Goal: Task Accomplishment & Management: Manage account settings

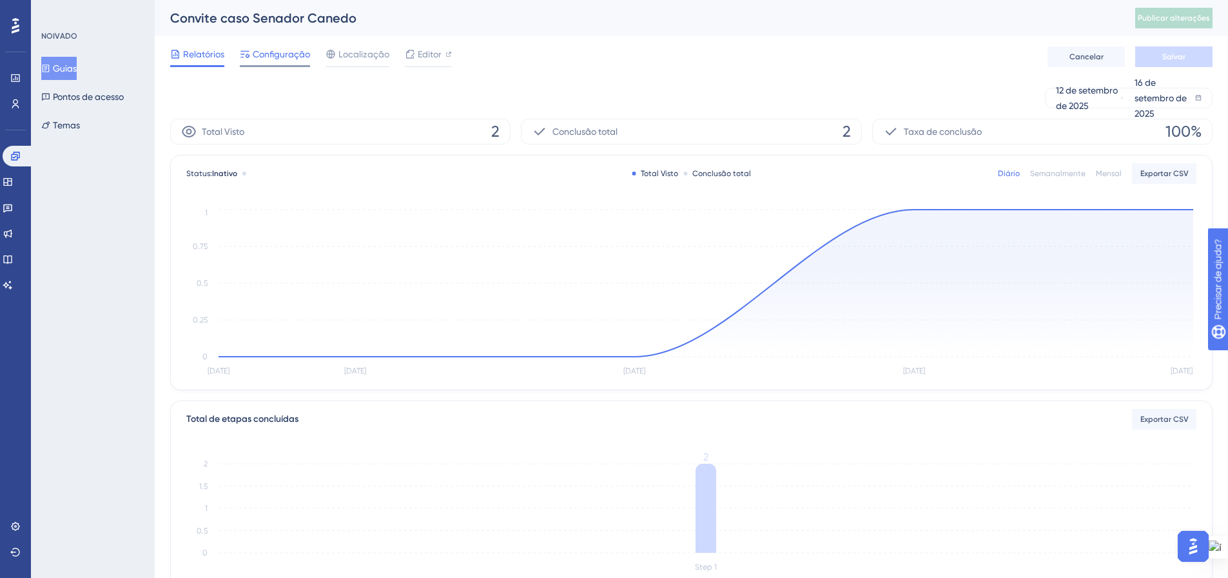
click at [291, 57] on font "Configuração" at bounding box center [281, 54] width 57 height 10
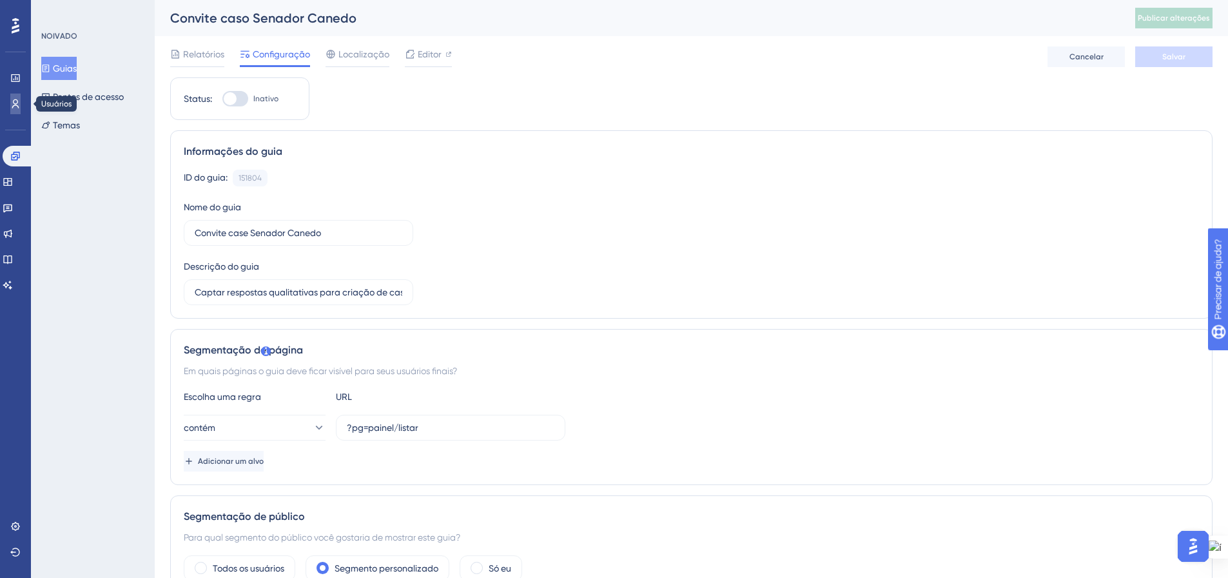
click at [17, 103] on icon at bounding box center [15, 103] width 7 height 9
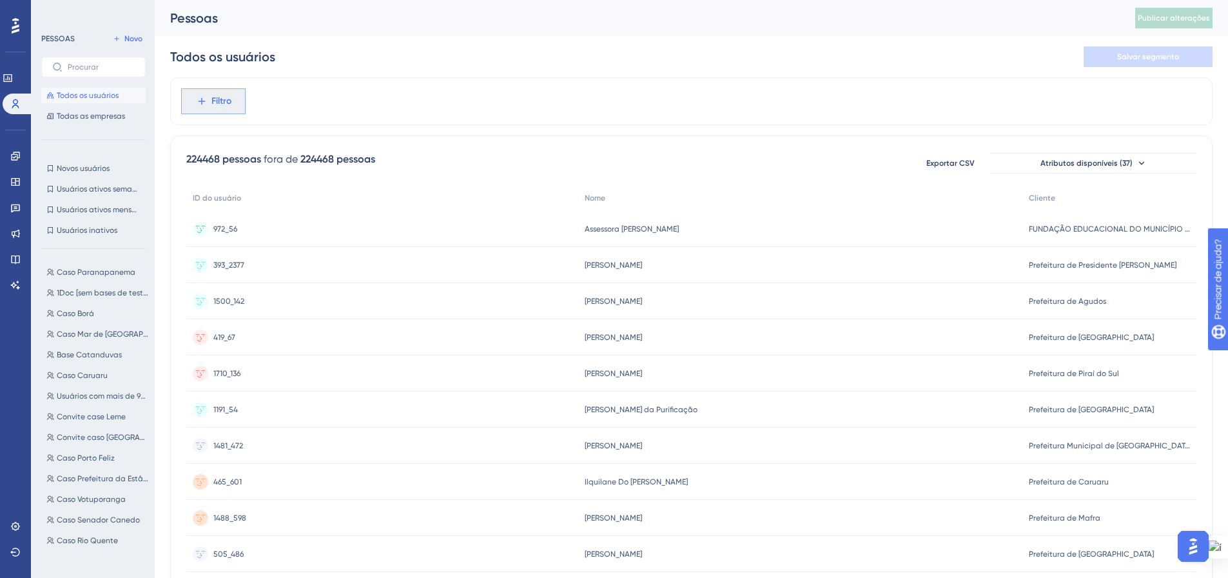
click at [219, 100] on font "Filtro" at bounding box center [221, 100] width 20 height 11
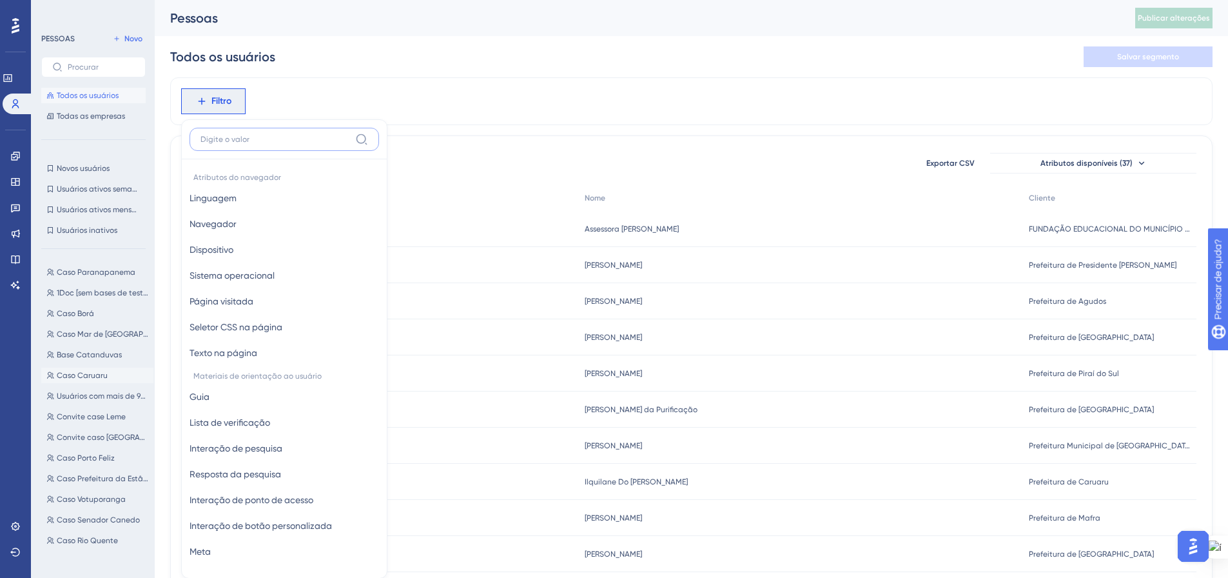
scroll to position [64, 0]
click at [88, 450] on span "Caso Senador Canedo" at bounding box center [98, 455] width 83 height 10
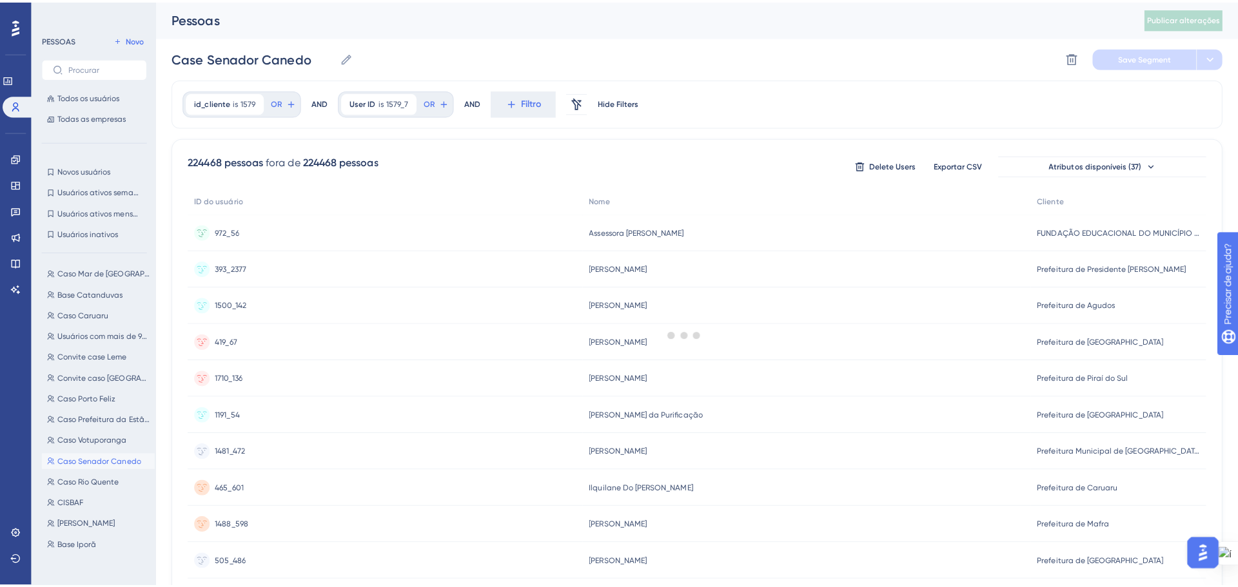
scroll to position [0, 0]
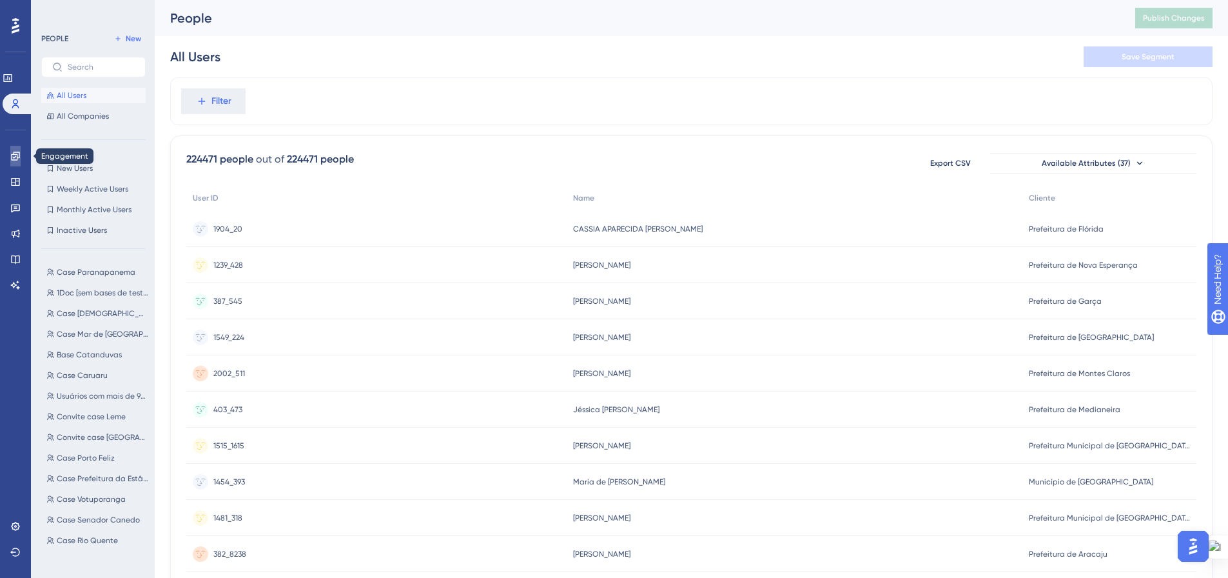
drag, startPoint x: 19, startPoint y: 159, endPoint x: 25, endPoint y: 153, distance: 8.3
click at [19, 159] on icon at bounding box center [15, 156] width 10 height 10
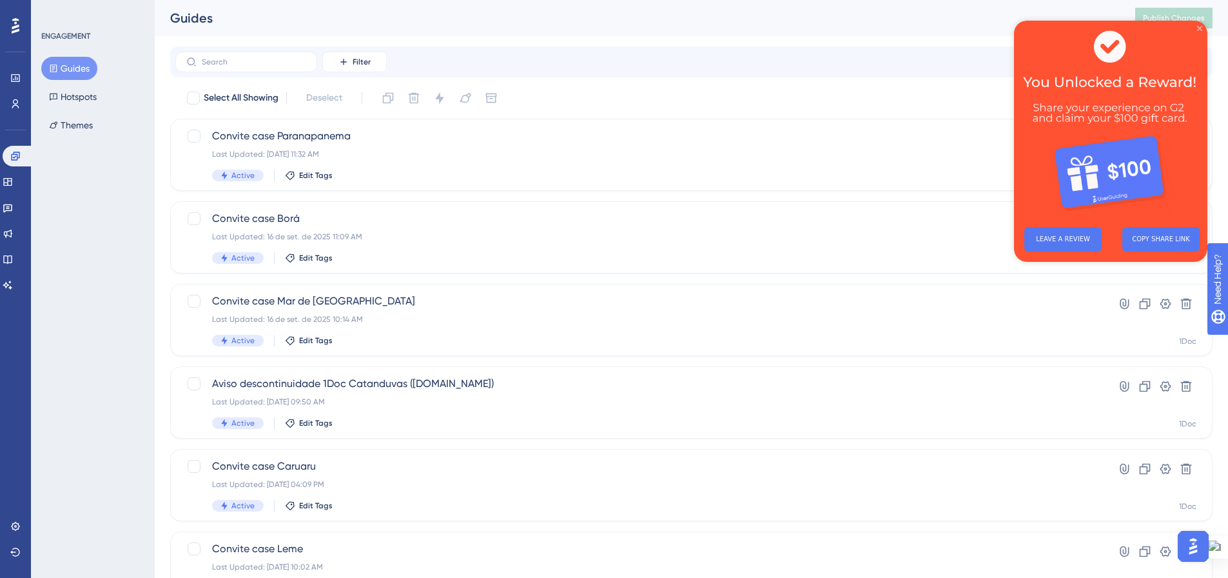
click at [1198, 29] on icon "Close Preview" at bounding box center [1199, 28] width 5 height 5
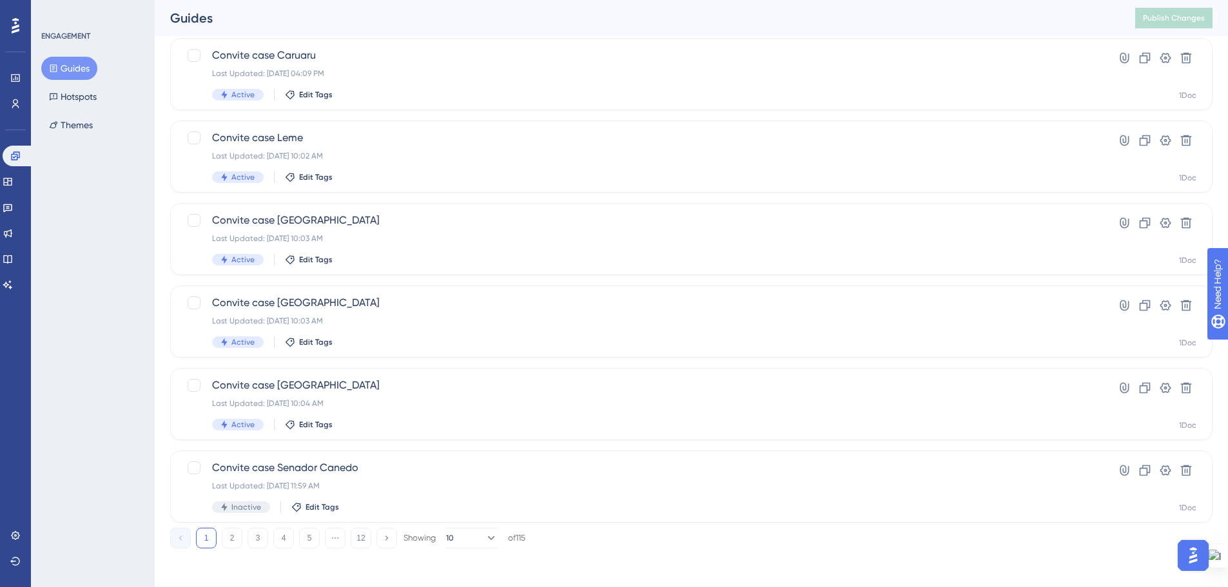
scroll to position [413, 0]
click at [1193, 468] on button at bounding box center [1186, 468] width 21 height 21
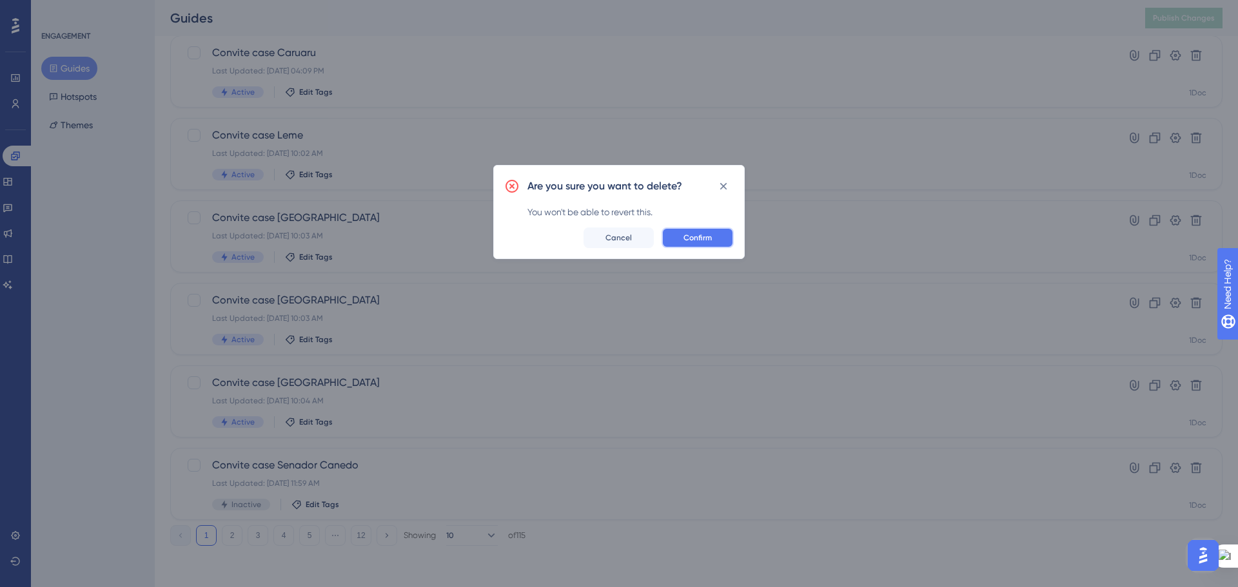
click at [699, 234] on span "Confirm" at bounding box center [697, 238] width 28 height 10
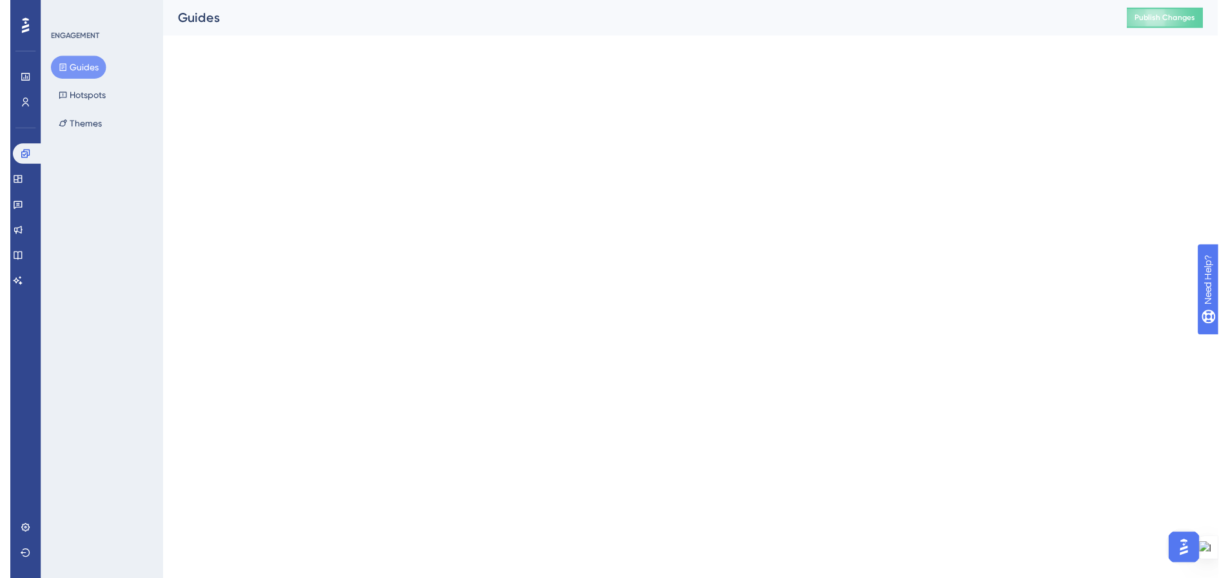
scroll to position [0, 0]
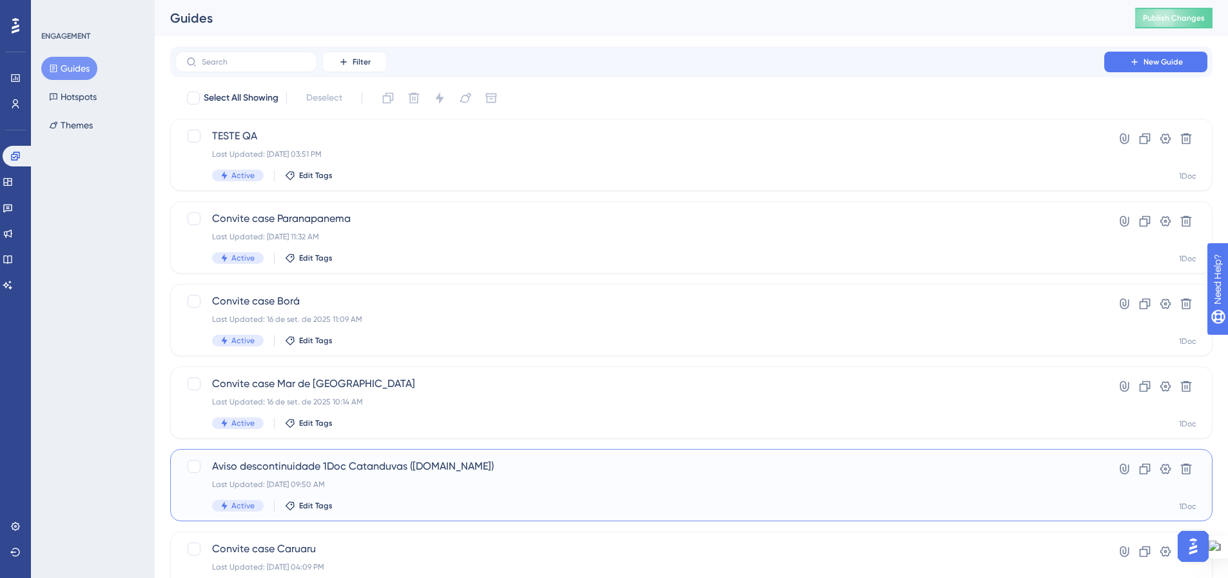
click at [413, 480] on div "Last Updated: 16 de set. de 2025 09:50 AM" at bounding box center [639, 484] width 855 height 10
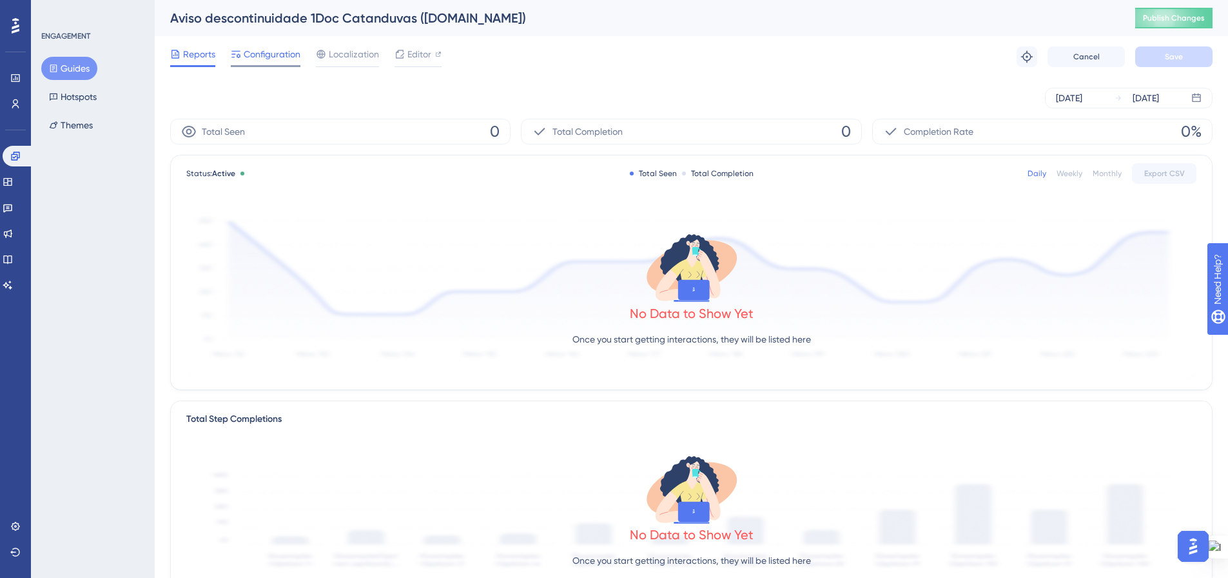
click at [258, 57] on span "Configuration" at bounding box center [272, 53] width 57 height 15
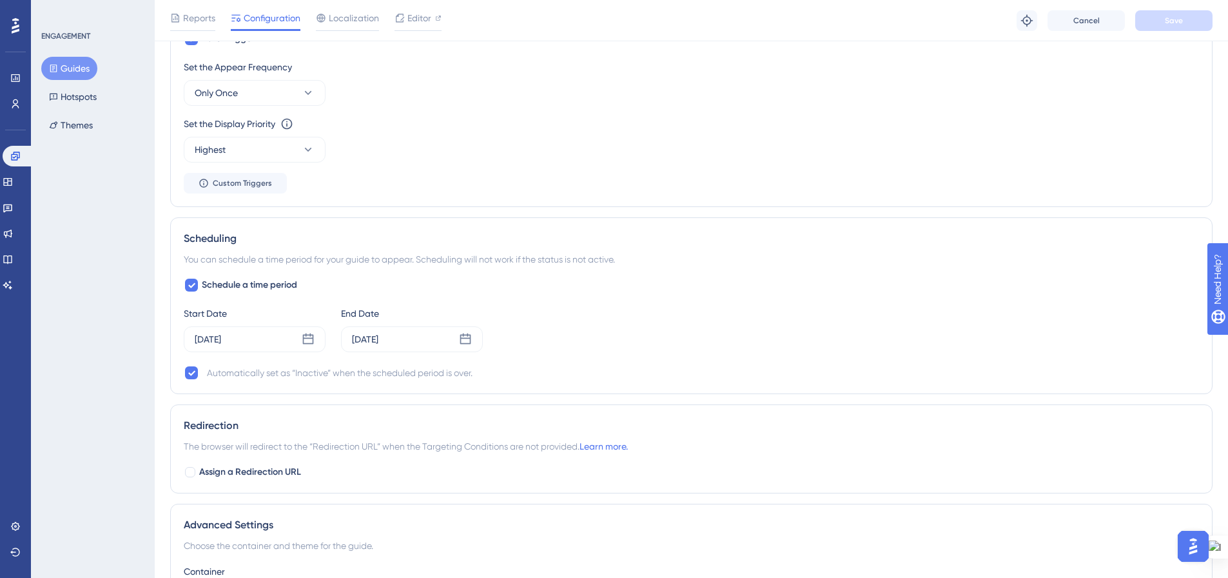
scroll to position [709, 0]
click at [307, 340] on icon at bounding box center [308, 338] width 13 height 13
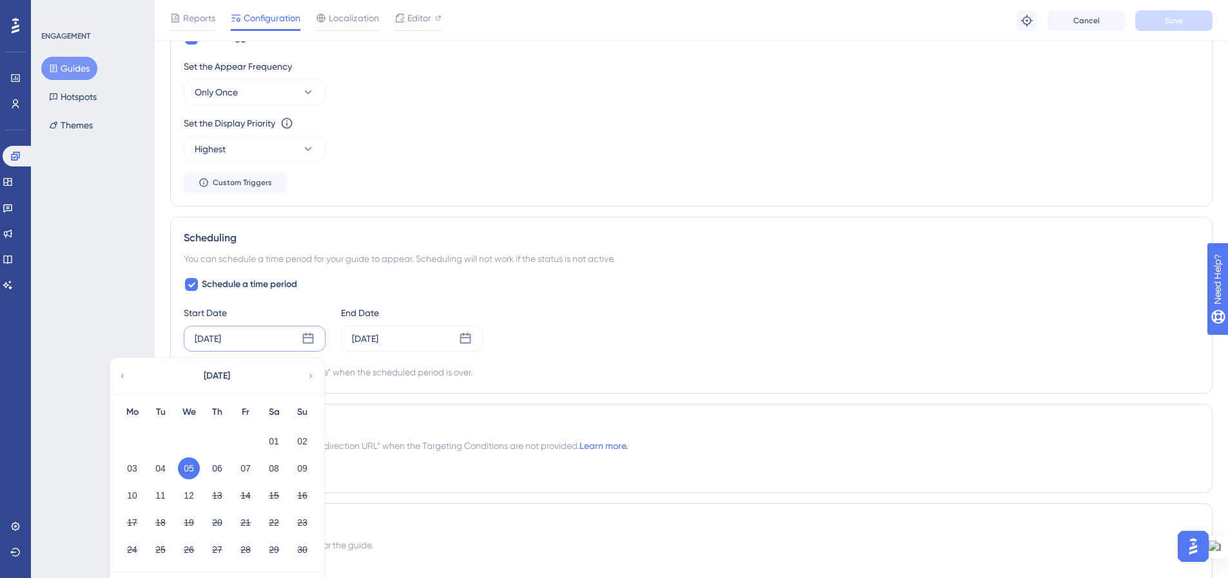
click at [128, 376] on div "November 2025" at bounding box center [216, 376] width 213 height 36
click at [123, 376] on icon at bounding box center [122, 376] width 9 height 12
click at [133, 549] on button "27" at bounding box center [132, 549] width 22 height 22
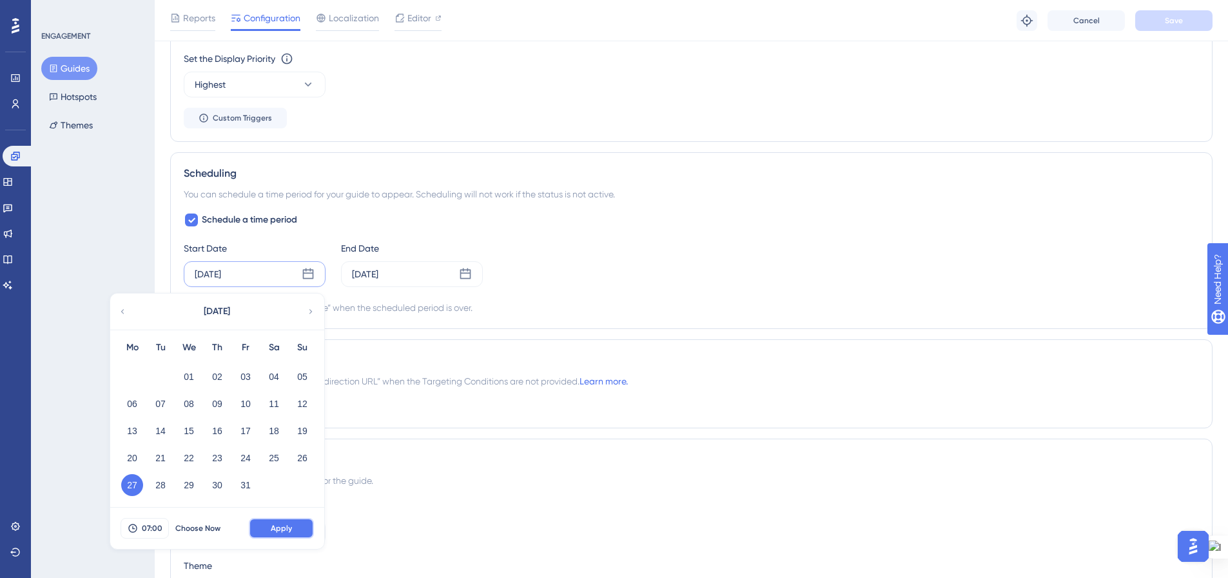
click at [278, 529] on span "Apply" at bounding box center [281, 528] width 21 height 10
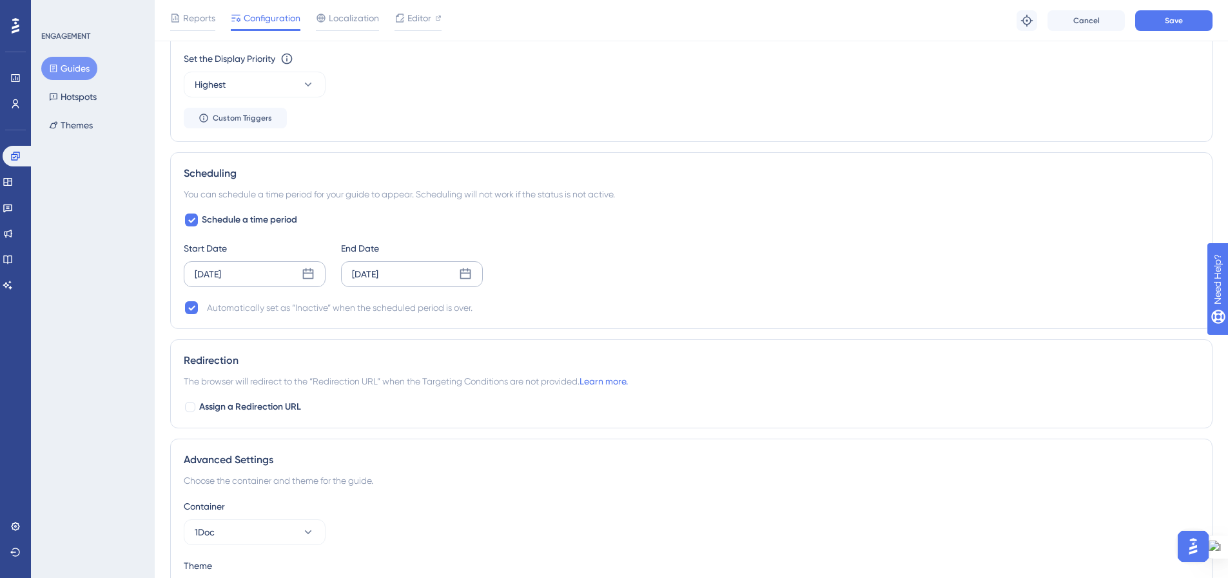
click at [473, 272] on div "Nov 12 2025" at bounding box center [412, 274] width 142 height 26
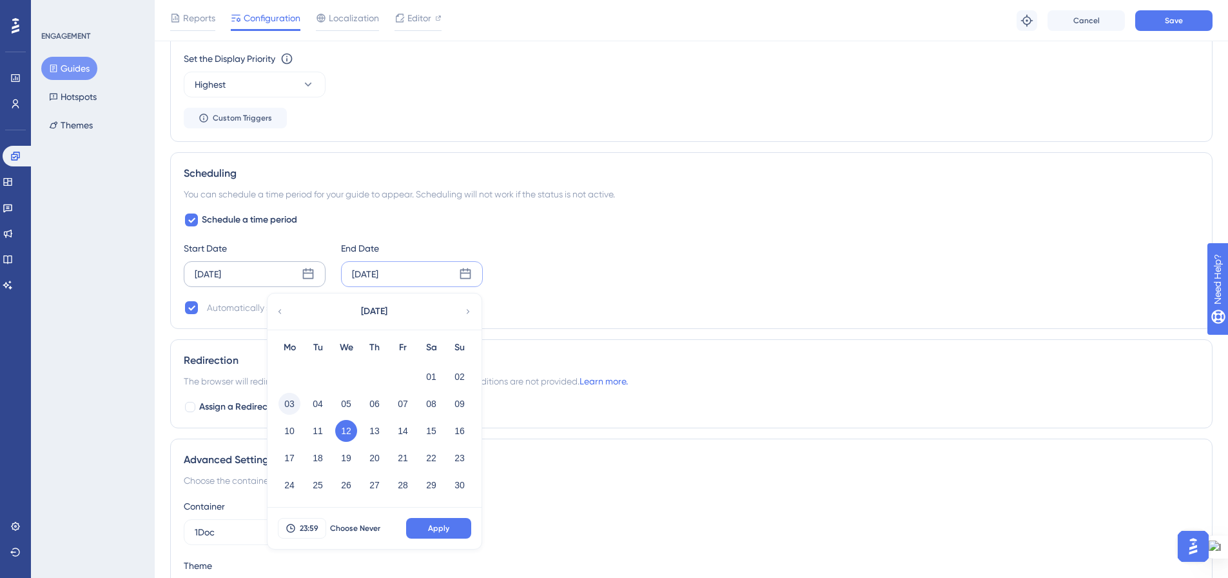
click at [290, 402] on button "03" at bounding box center [289, 404] width 22 height 22
click at [426, 532] on button "Apply" at bounding box center [438, 528] width 65 height 21
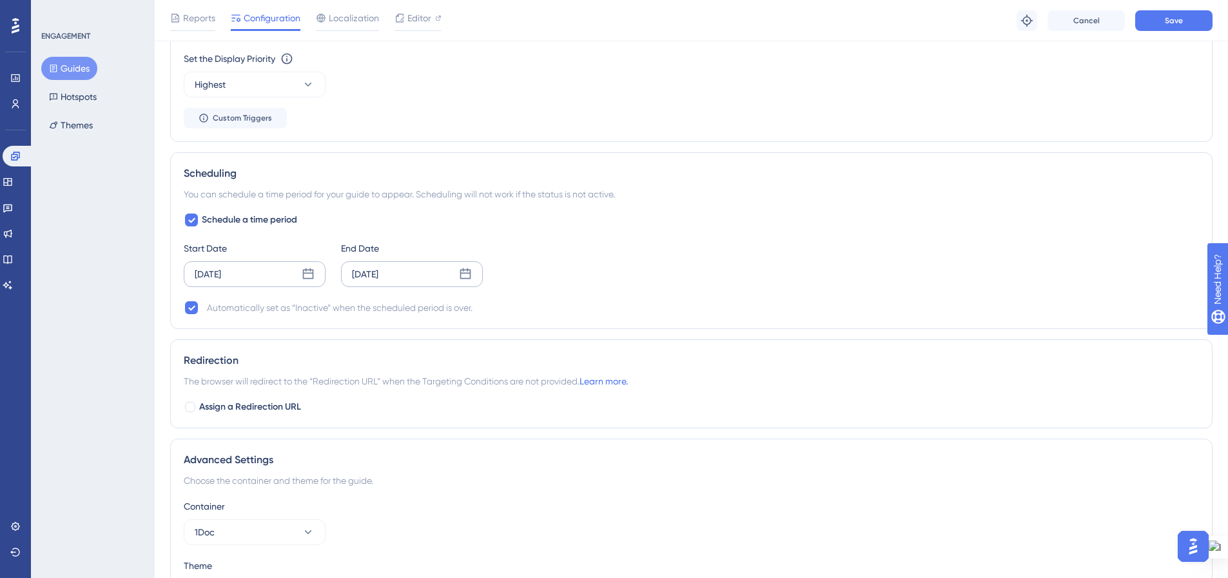
click at [465, 272] on icon at bounding box center [465, 274] width 13 height 13
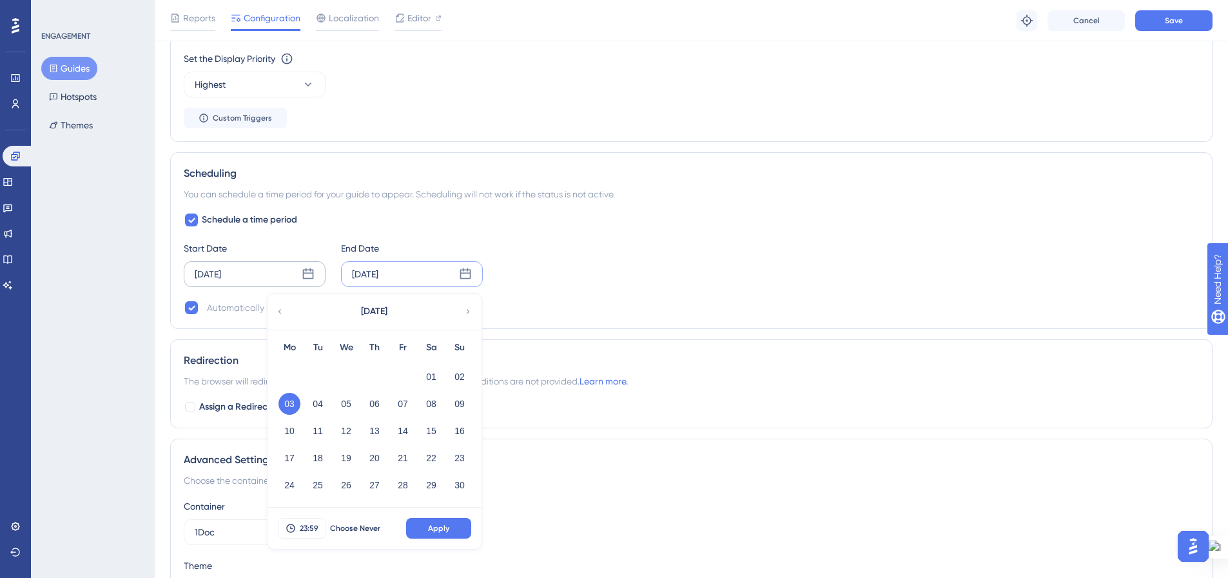
click at [283, 313] on icon at bounding box center [279, 312] width 9 height 12
click at [403, 485] on button "31" at bounding box center [403, 485] width 22 height 22
drag, startPoint x: 436, startPoint y: 532, endPoint x: 335, endPoint y: 389, distance: 174.4
click at [435, 531] on span "Apply" at bounding box center [438, 528] width 21 height 10
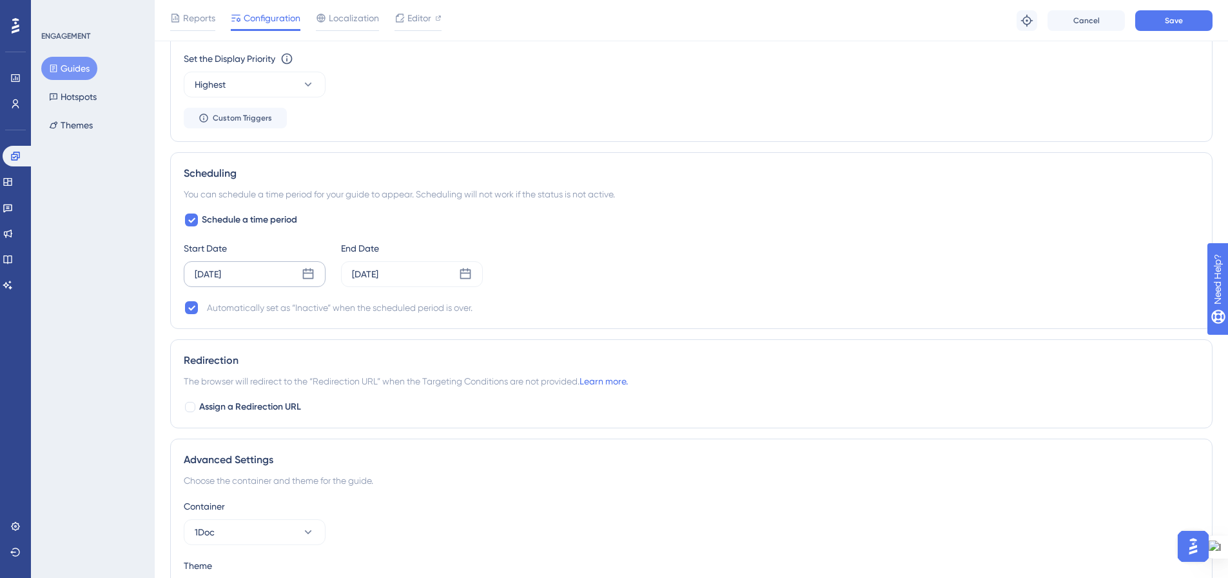
click at [310, 275] on icon at bounding box center [308, 274] width 13 height 13
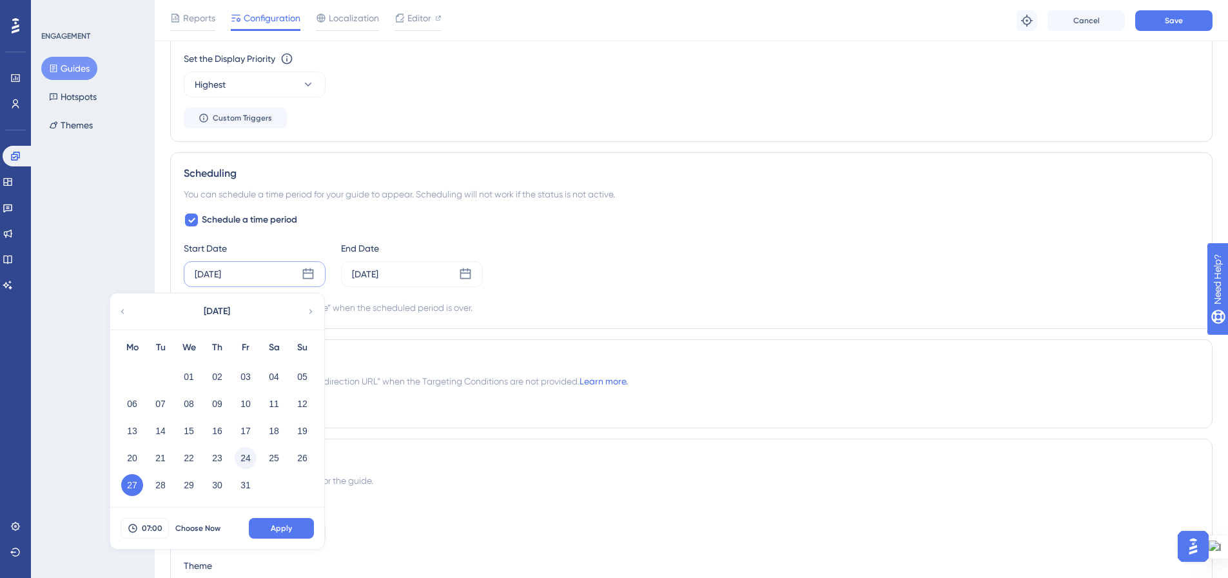
click at [247, 462] on button "24" at bounding box center [246, 458] width 22 height 22
click at [266, 520] on button "Apply" at bounding box center [281, 528] width 65 height 21
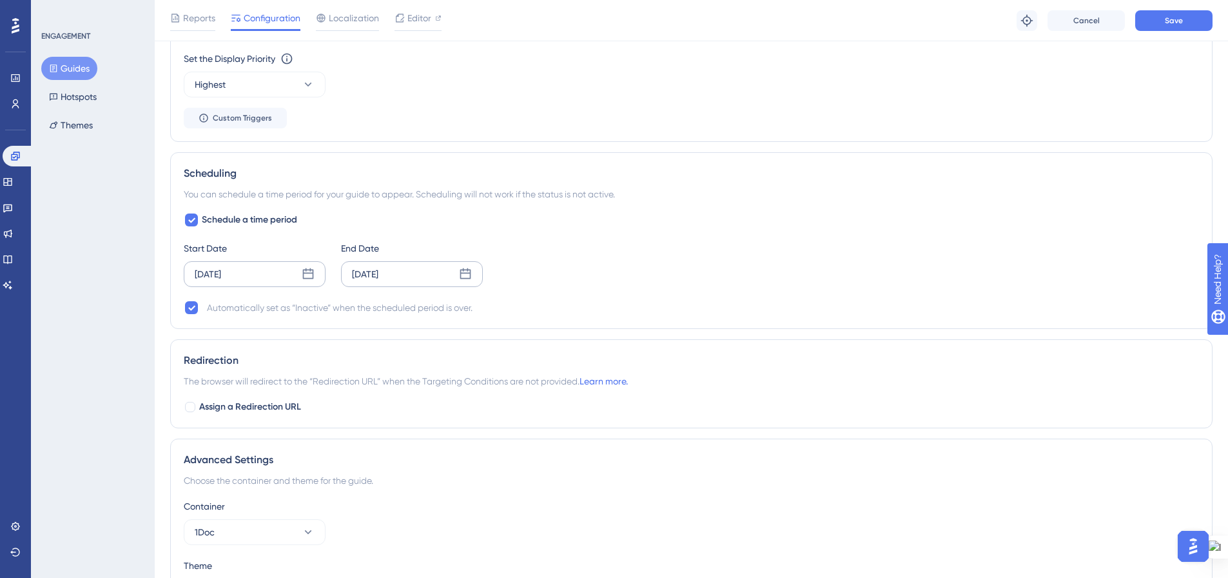
click at [465, 277] on icon at bounding box center [465, 274] width 13 height 13
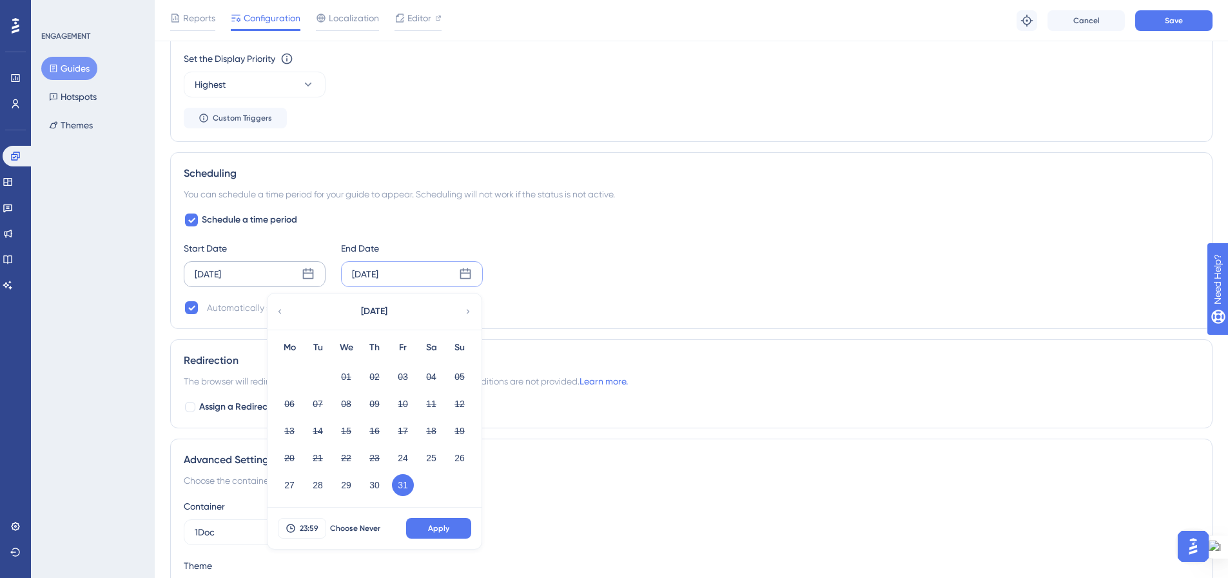
click at [463, 307] on div "October 2025" at bounding box center [374, 311] width 213 height 36
click at [467, 311] on icon at bounding box center [467, 312] width 9 height 12
click at [464, 376] on button "02" at bounding box center [460, 377] width 22 height 22
drag, startPoint x: 463, startPoint y: 522, endPoint x: 473, endPoint y: 487, distance: 36.0
click at [463, 521] on button "Apply" at bounding box center [438, 528] width 65 height 21
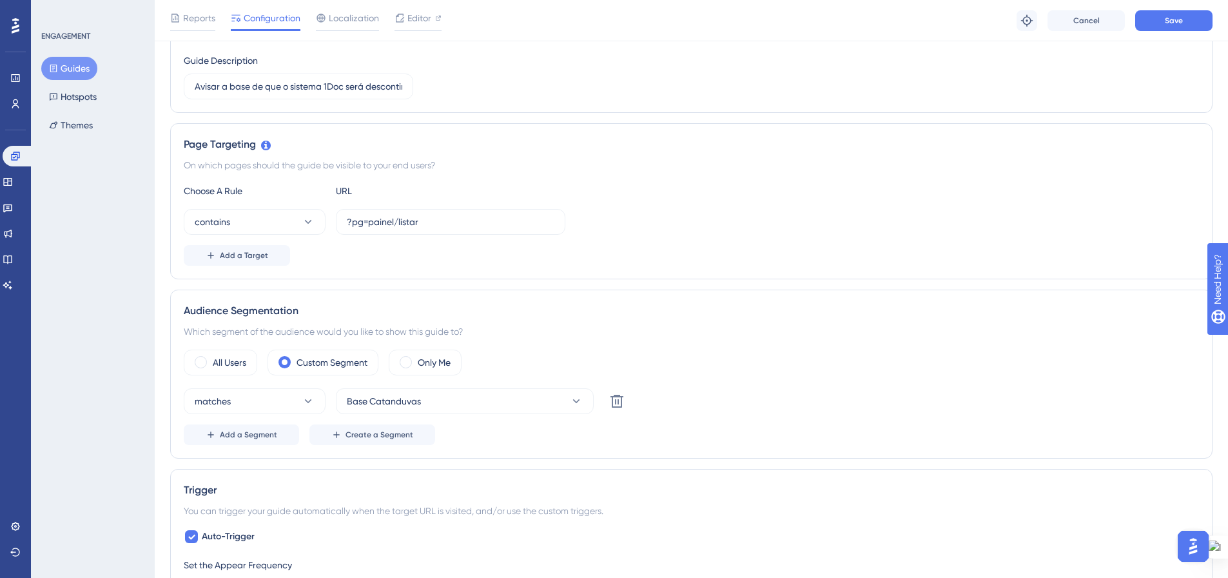
scroll to position [0, 0]
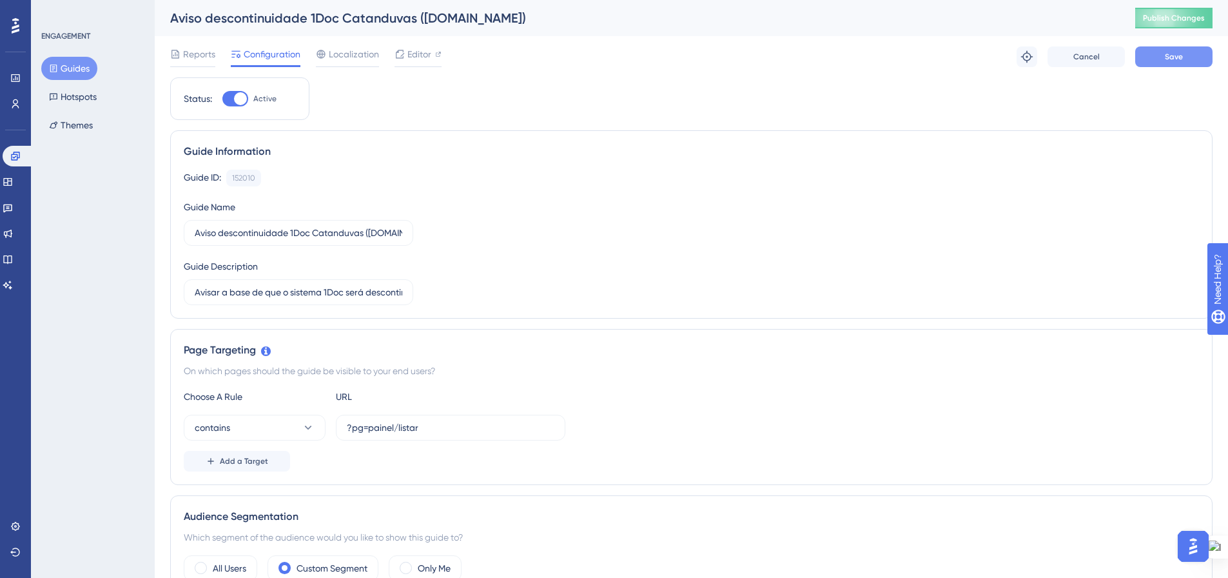
click at [1158, 66] on button "Save" at bounding box center [1173, 56] width 77 height 21
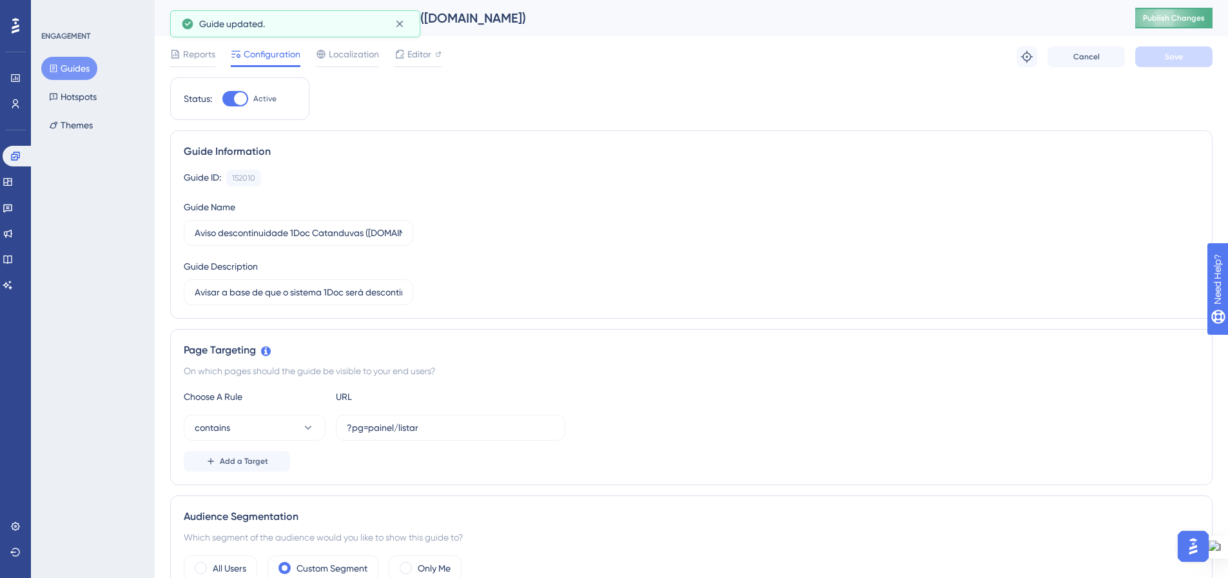
click at [1161, 23] on span "Publish Changes" at bounding box center [1174, 18] width 62 height 10
